Goal: Task Accomplishment & Management: Use online tool/utility

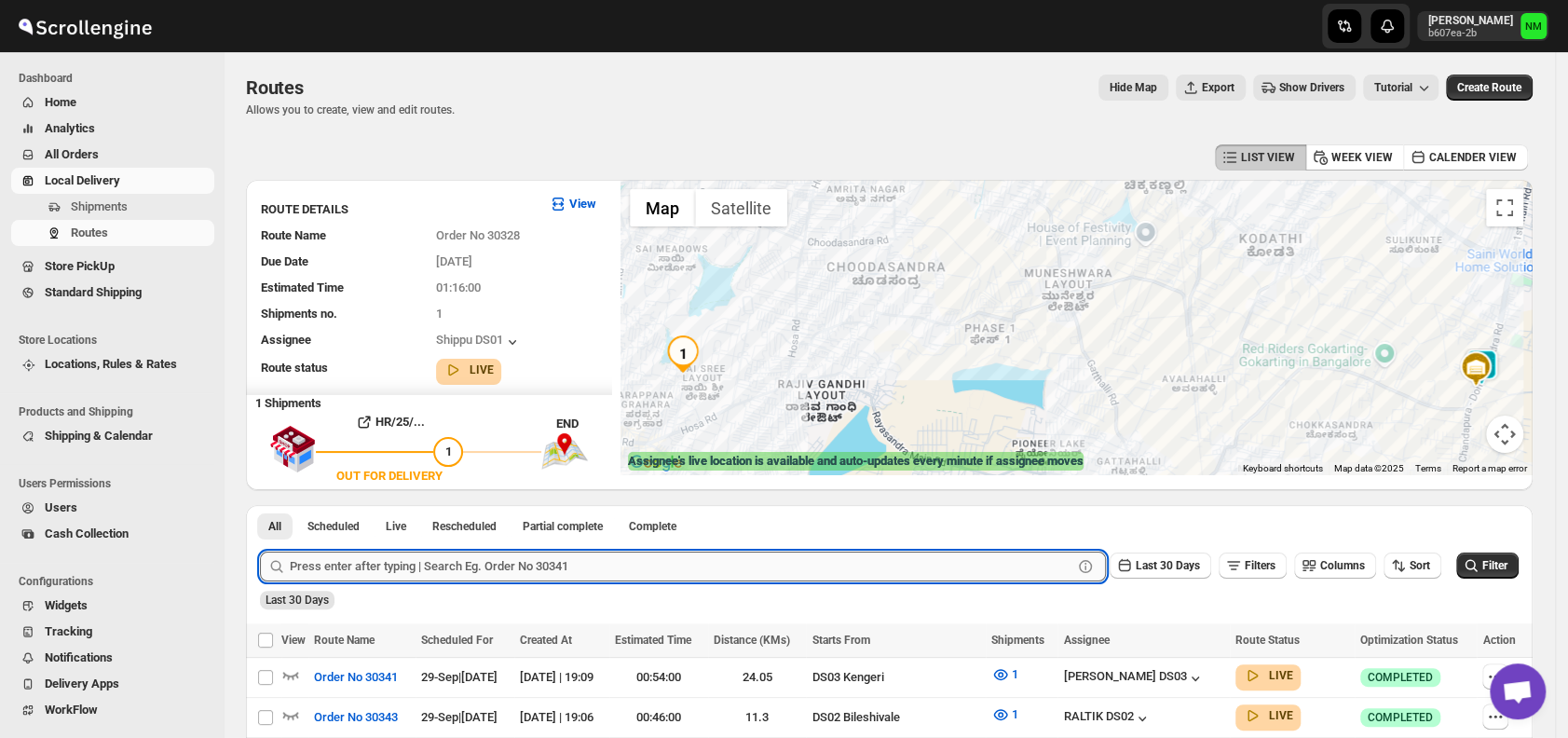
drag, startPoint x: 0, startPoint y: 0, endPoint x: 390, endPoint y: 558, distance: 680.8
click at [390, 558] on input "text" at bounding box center [681, 566] width 783 height 30
type input "29989"
click at [260, 505] on button "Submit" at bounding box center [286, 515] width 53 height 20
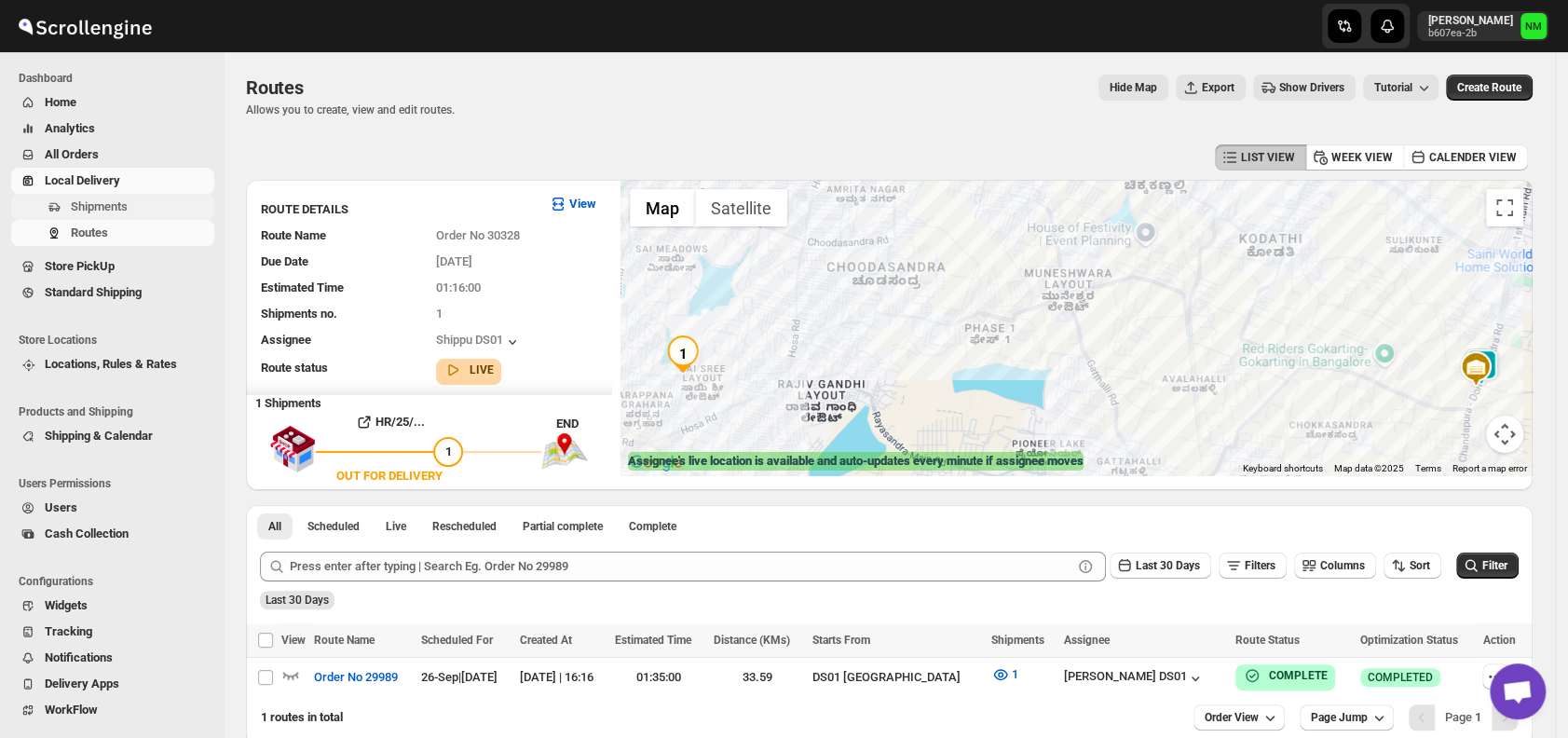
click at [121, 208] on span "Shipments" at bounding box center [100, 206] width 57 height 14
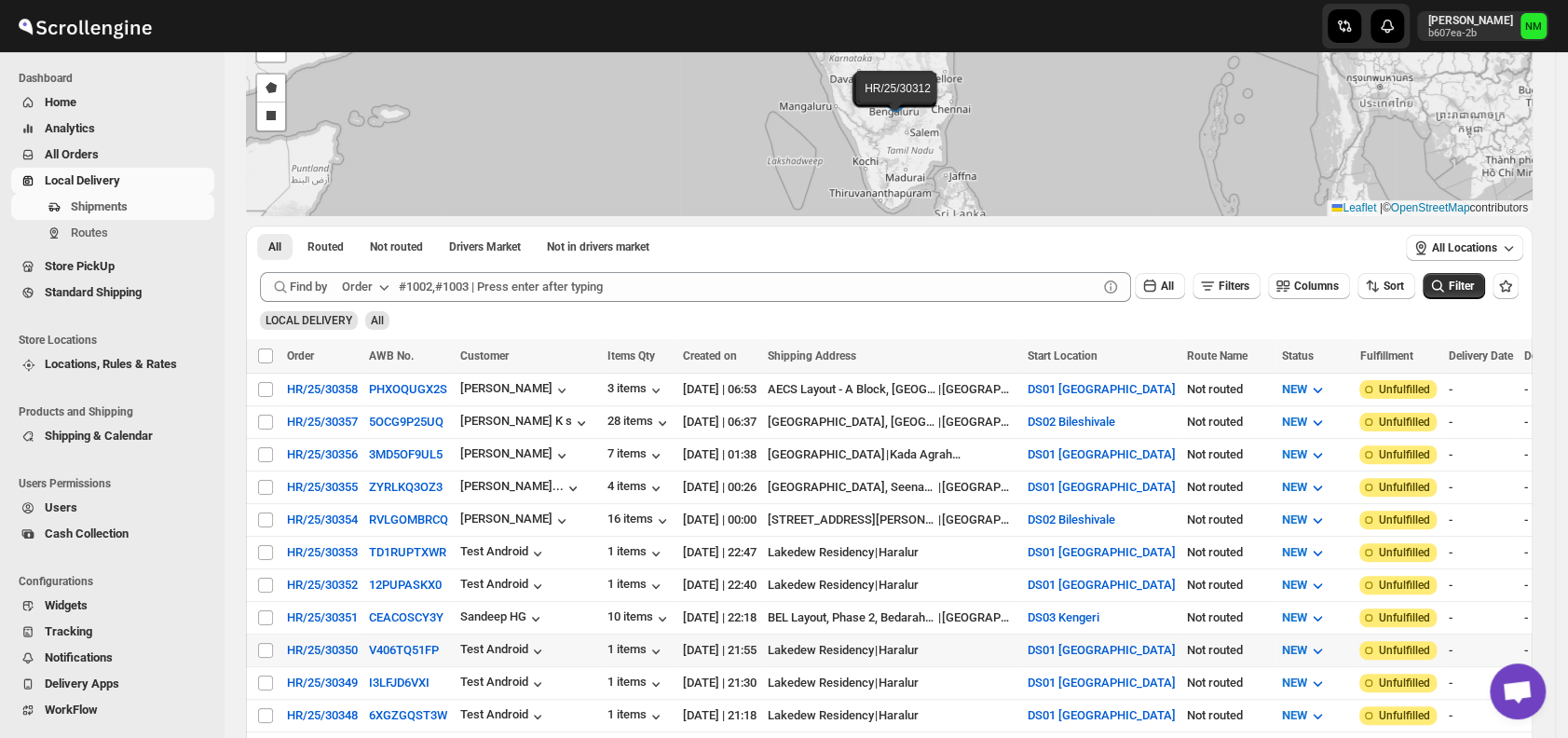
scroll to position [146, 0]
click at [267, 386] on input "Select shipment" at bounding box center [264, 388] width 15 height 15
checkbox input "true"
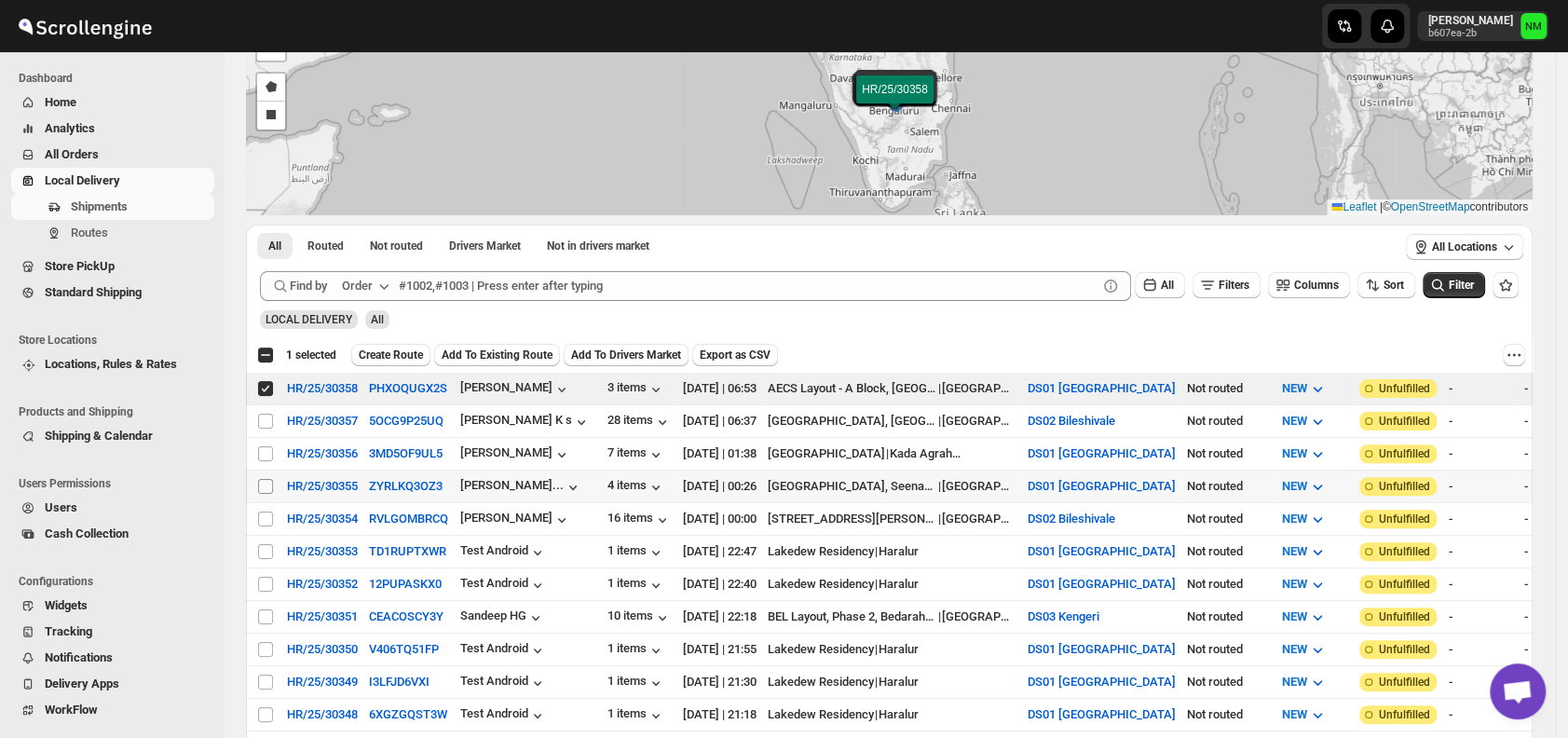
click at [261, 480] on input "Select shipment" at bounding box center [264, 485] width 15 height 15
checkbox input "true"
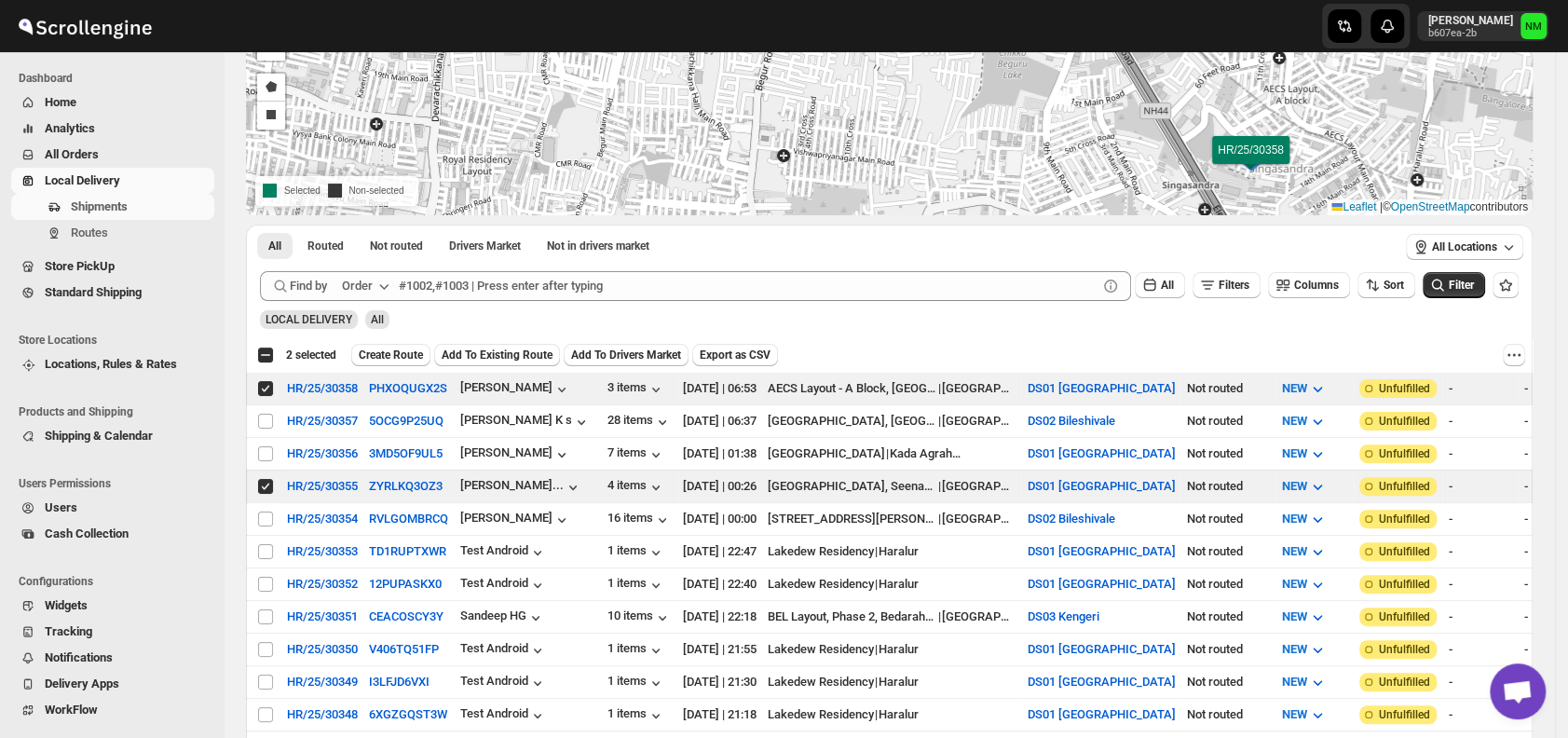
click at [395, 340] on div "Select all 30 shipments 2 selected Create Route Add To Existing Route Add To Dr…" at bounding box center [889, 355] width 1287 height 34
click at [394, 349] on span "Create Route" at bounding box center [390, 354] width 64 height 15
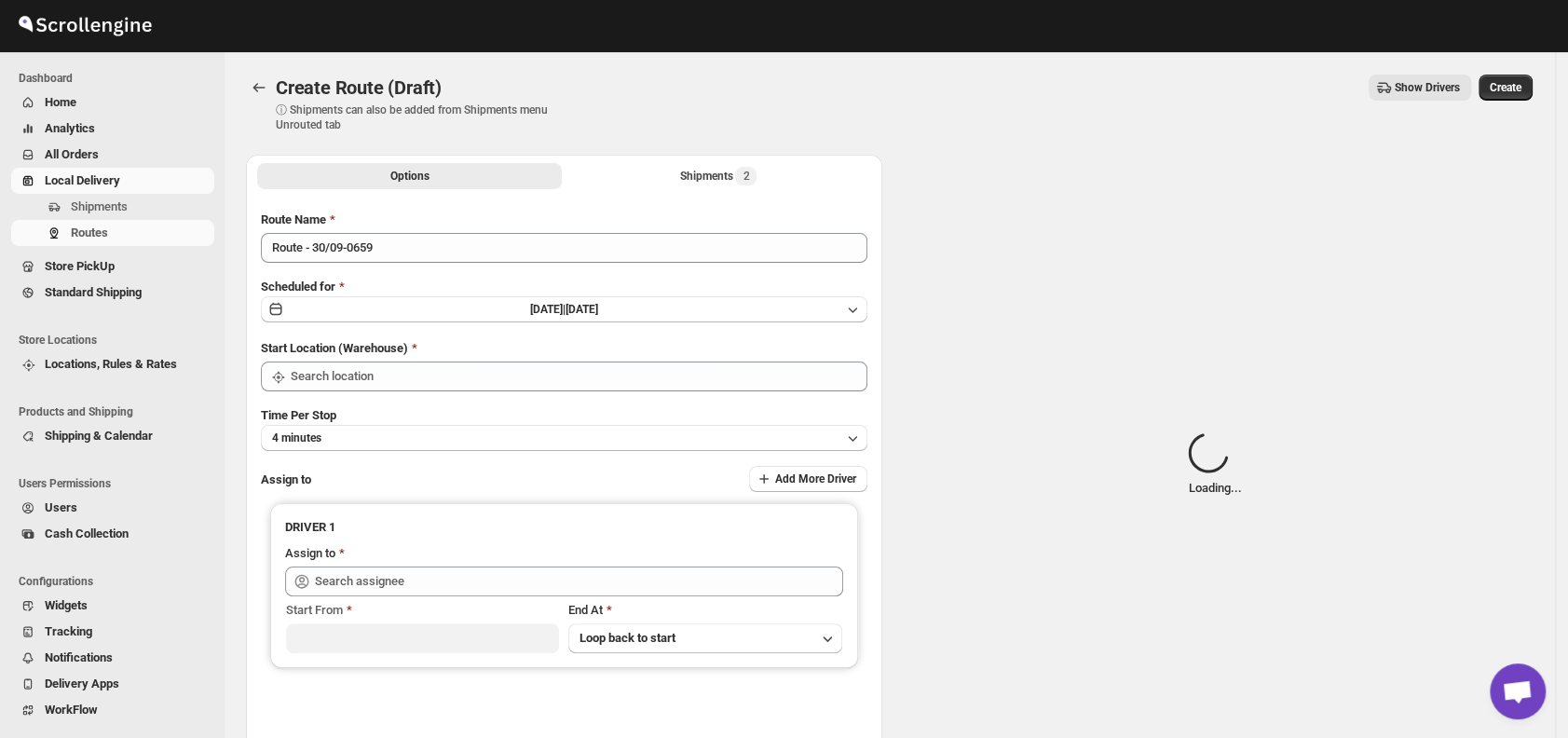
type input "DS01 [GEOGRAPHIC_DATA]"
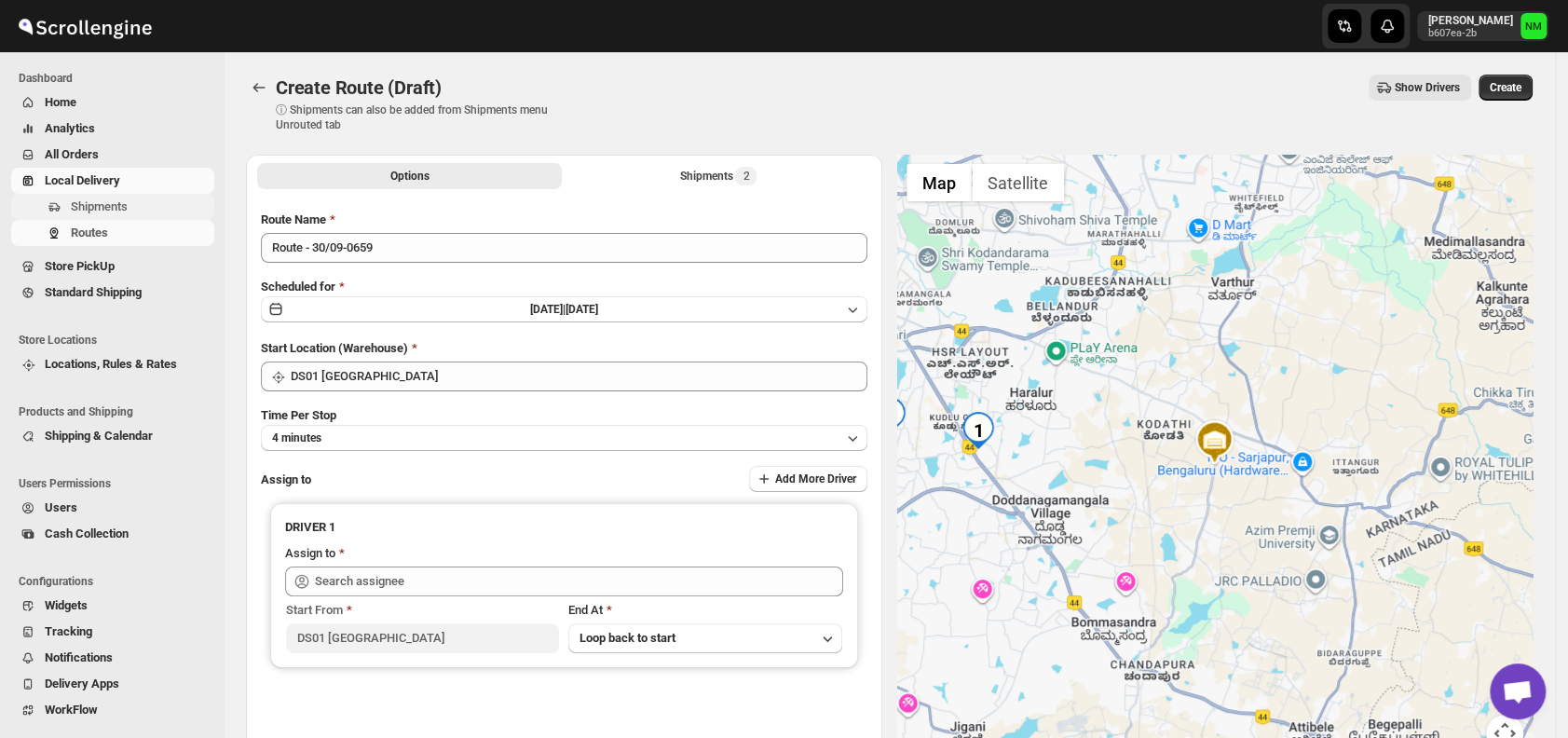
click at [111, 213] on span "Shipments" at bounding box center [100, 206] width 57 height 14
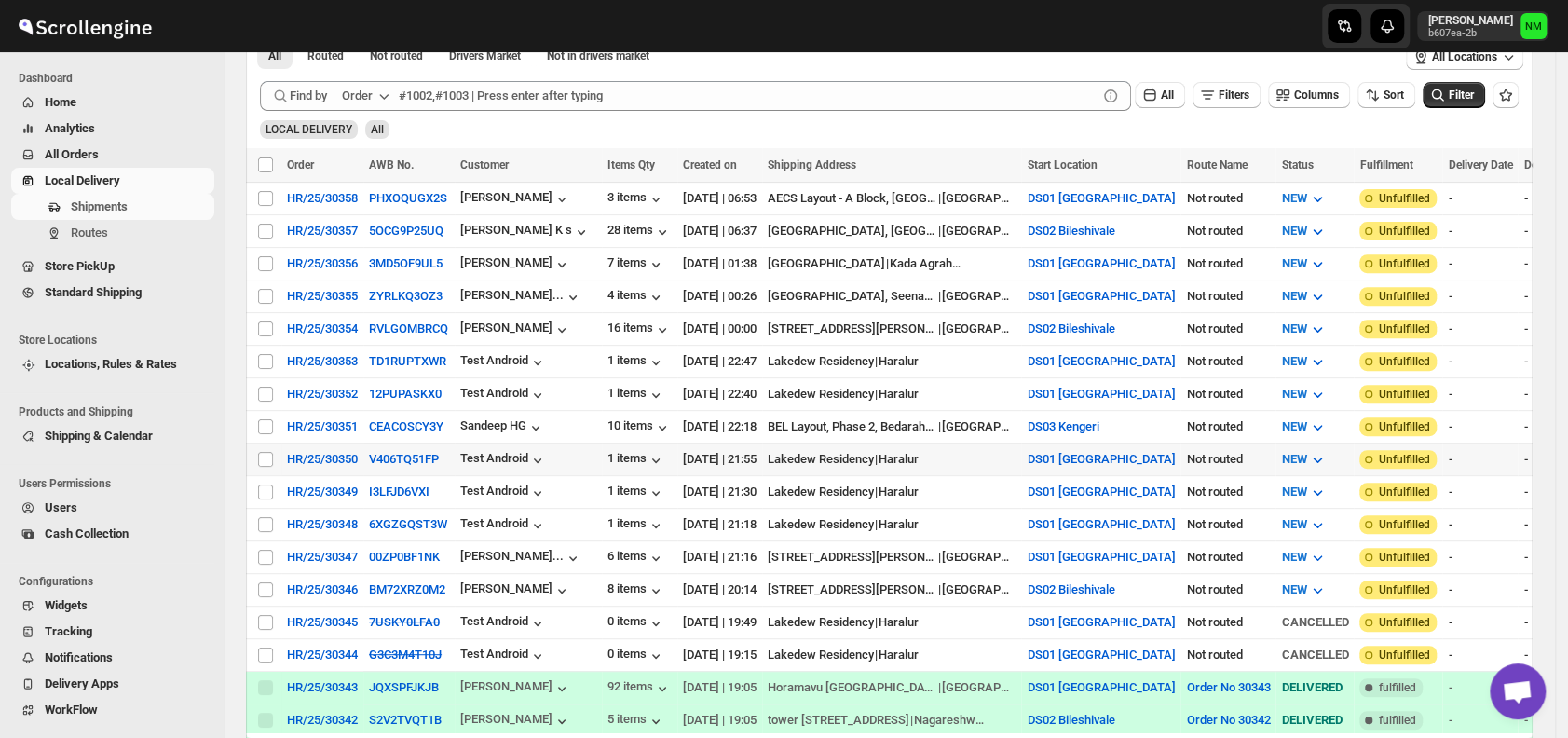
scroll to position [337, 0]
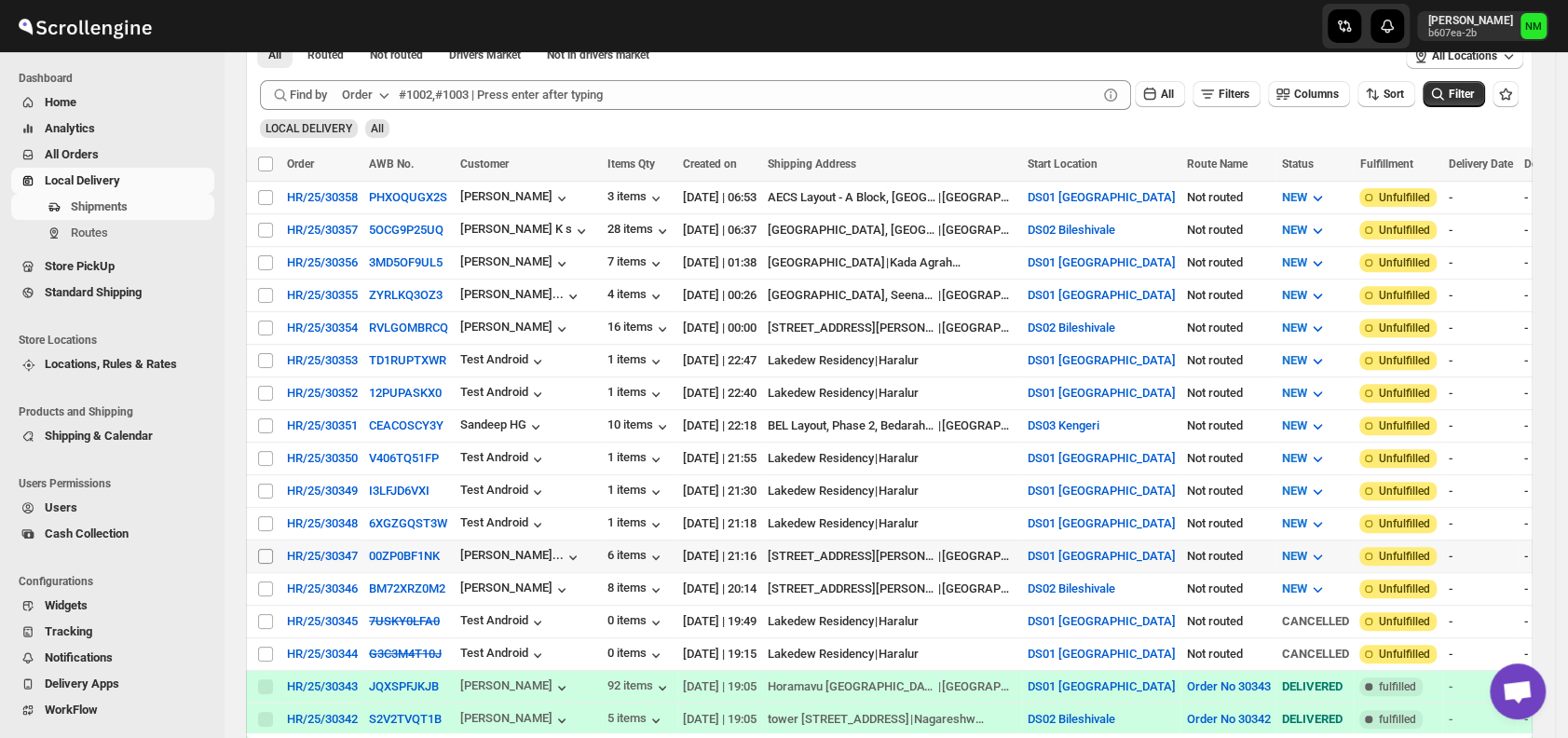
click at [264, 549] on input "Select shipment" at bounding box center [264, 555] width 15 height 15
checkbox input "true"
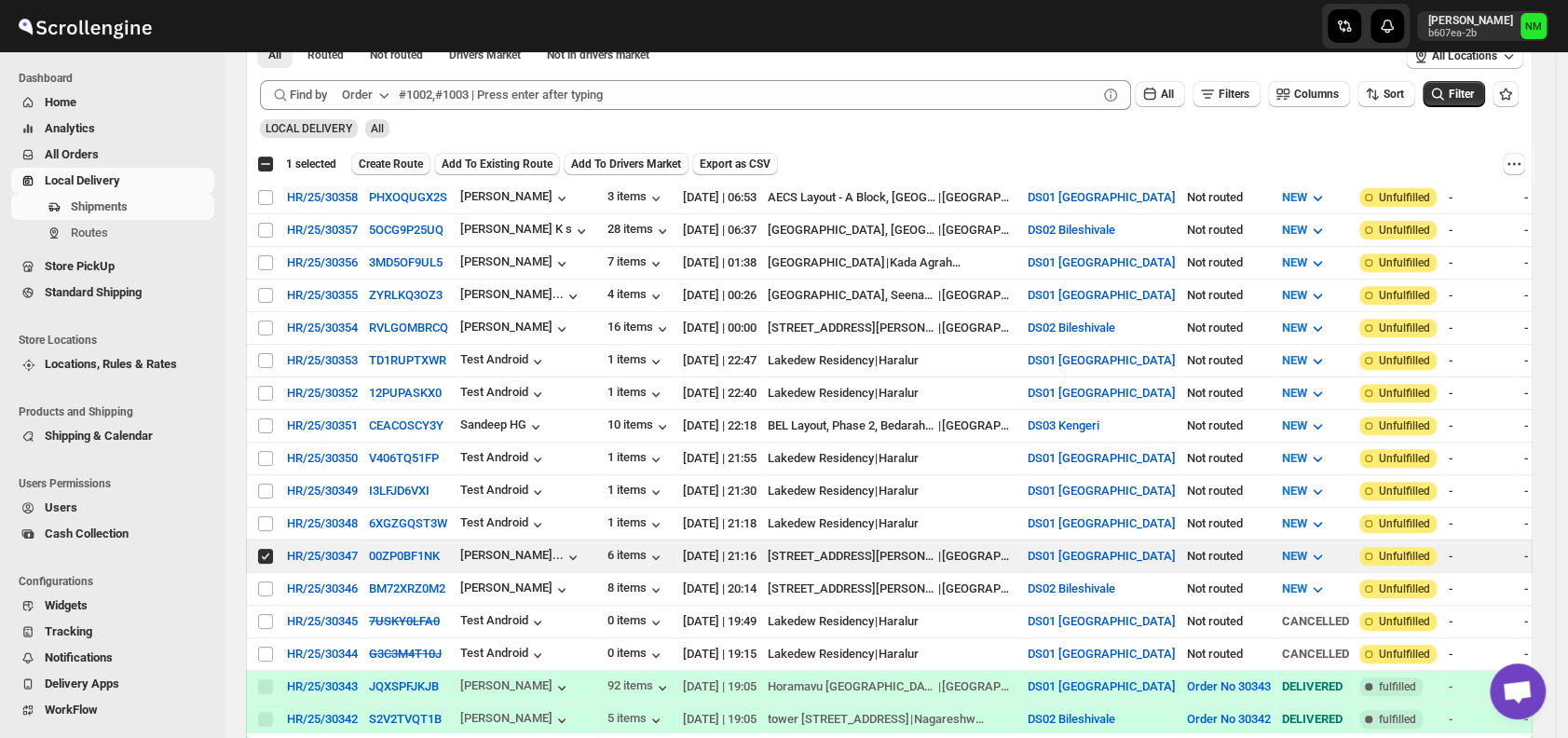
click at [388, 163] on span "Create Route" at bounding box center [390, 164] width 64 height 15
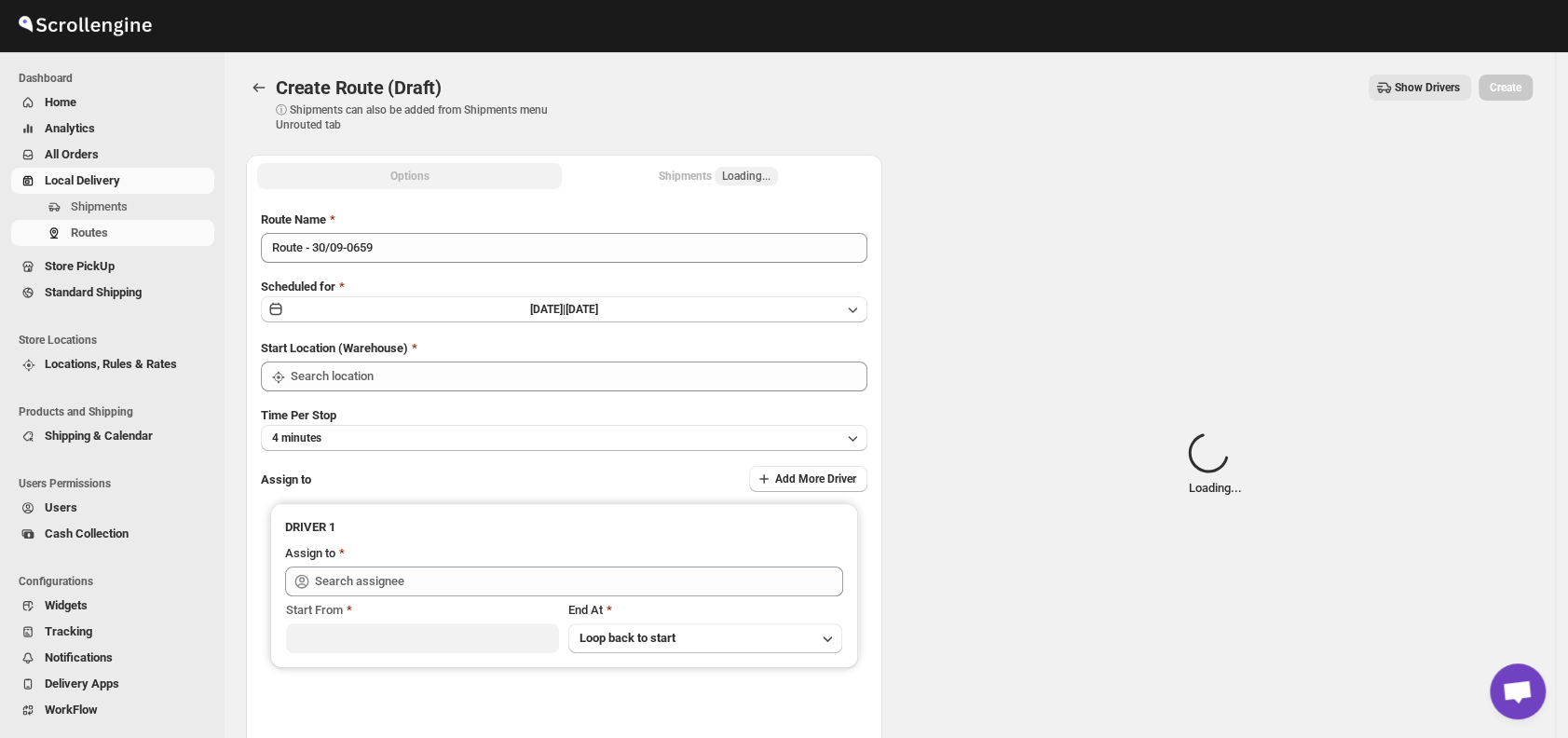
type input "DS01 [GEOGRAPHIC_DATA]"
